Goal: Go to known website: Access a specific website the user already knows

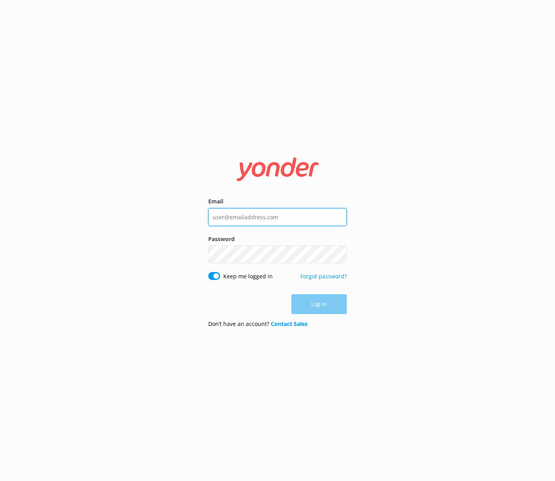
click at [302, 215] on input "Email" at bounding box center [277, 217] width 139 height 18
